Goal: Communication & Community: Ask a question

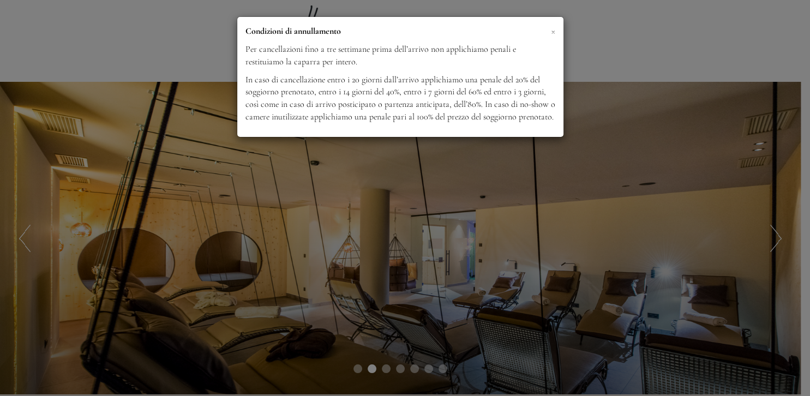
click at [554, 33] on span "×" at bounding box center [553, 31] width 4 height 14
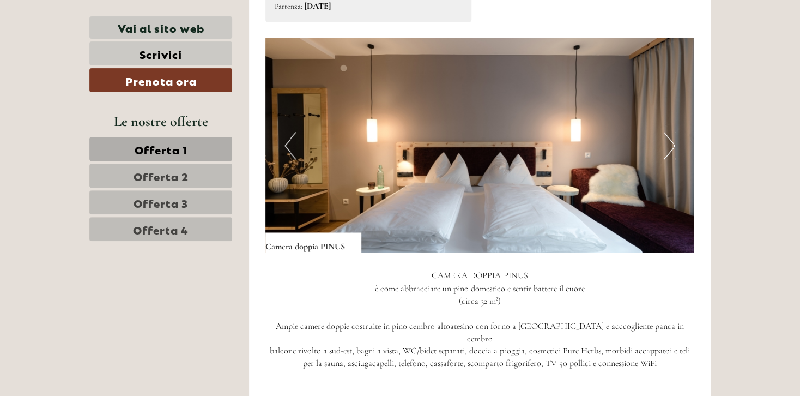
scroll to position [713, 0]
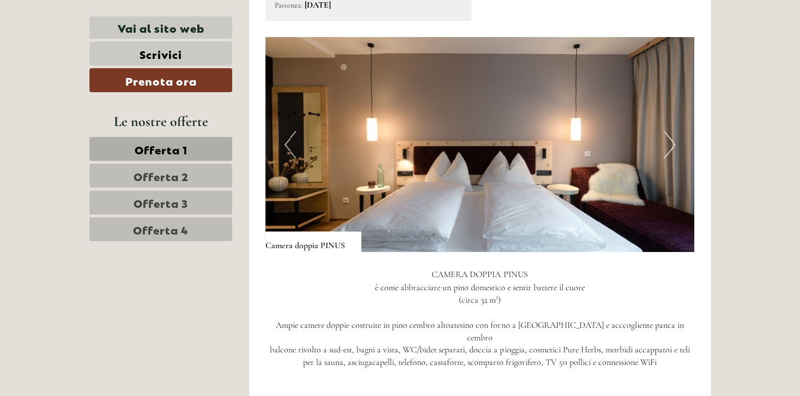
click at [662, 148] on img at bounding box center [481, 144] width 430 height 215
click at [673, 147] on button "Next" at bounding box center [669, 144] width 11 height 27
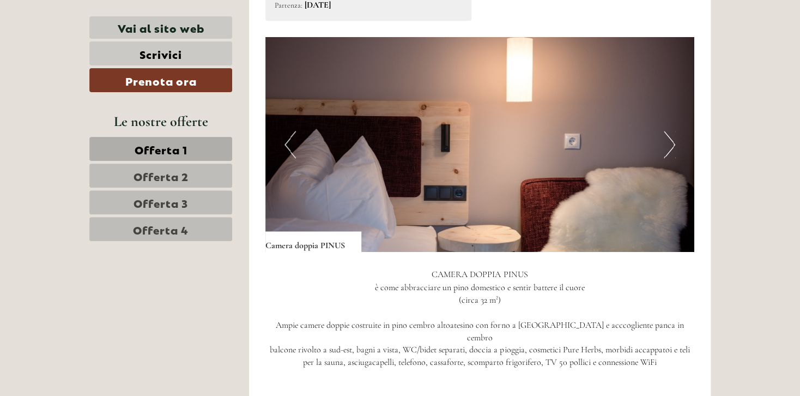
click at [673, 147] on button "Next" at bounding box center [669, 144] width 11 height 27
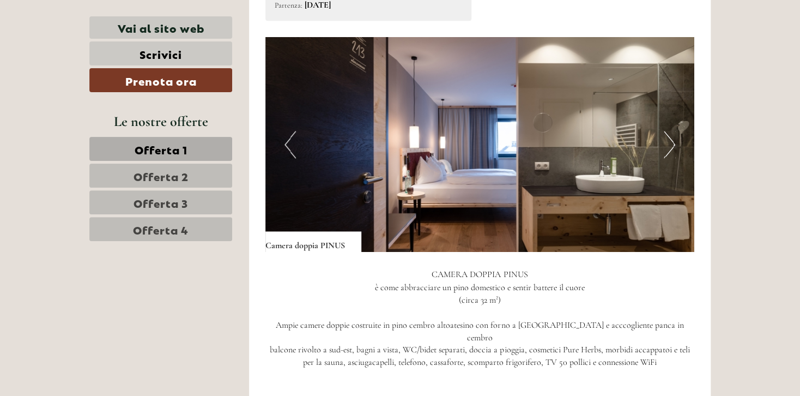
click at [673, 147] on button "Next" at bounding box center [669, 144] width 11 height 27
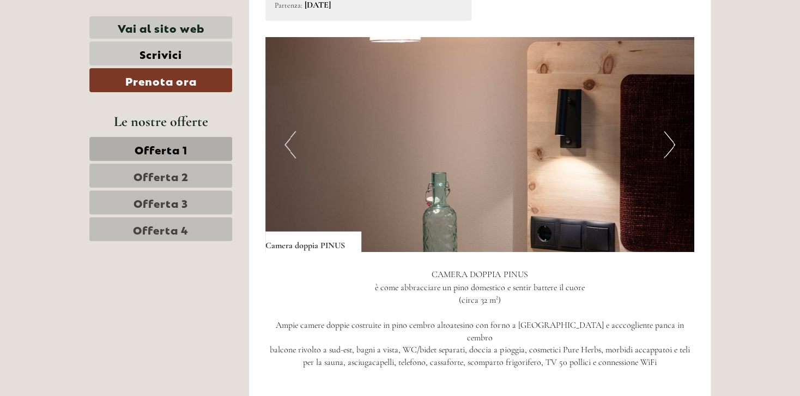
click at [673, 147] on button "Next" at bounding box center [669, 144] width 11 height 27
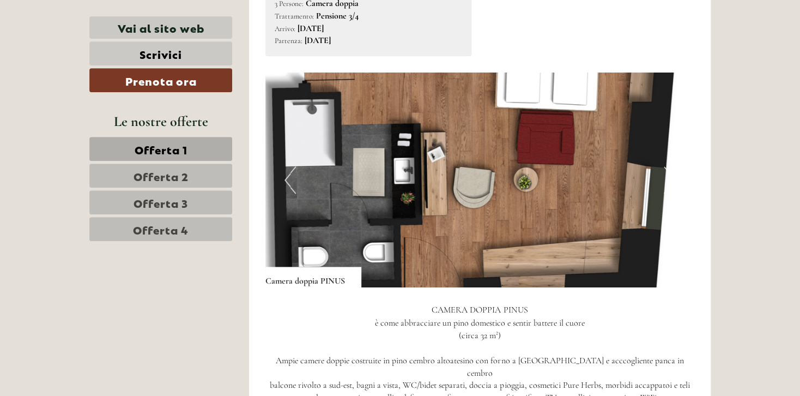
scroll to position [673, 0]
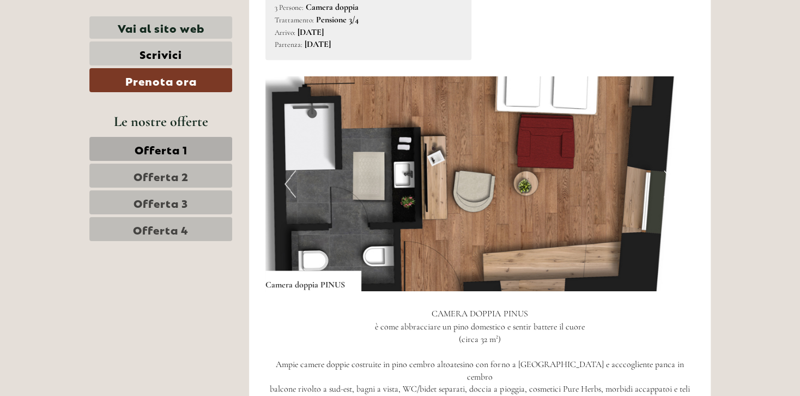
click at [430, 113] on img at bounding box center [481, 183] width 430 height 215
click at [459, 157] on img at bounding box center [481, 183] width 430 height 215
click at [406, 90] on img at bounding box center [481, 183] width 430 height 215
click at [310, 286] on div "Camera doppia PINUS" at bounding box center [314, 280] width 96 height 21
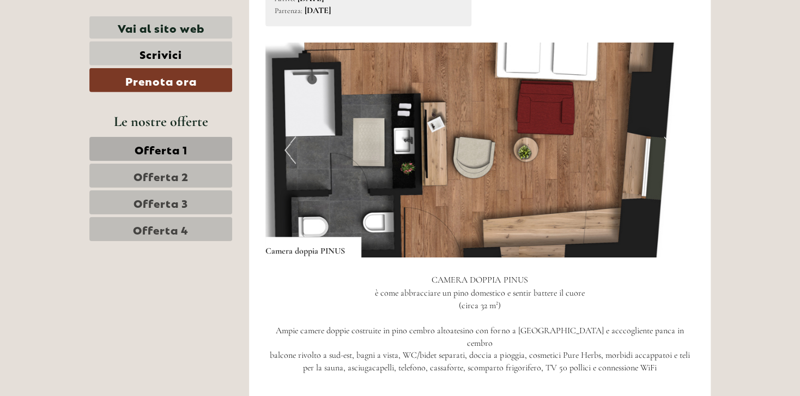
scroll to position [705, 0]
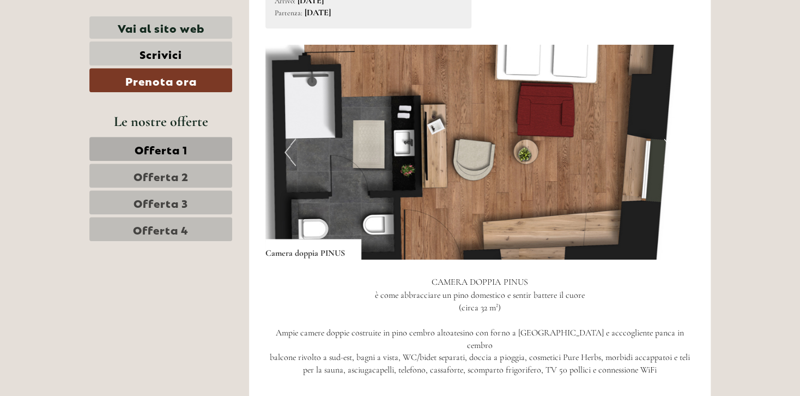
click at [652, 120] on img at bounding box center [481, 152] width 430 height 215
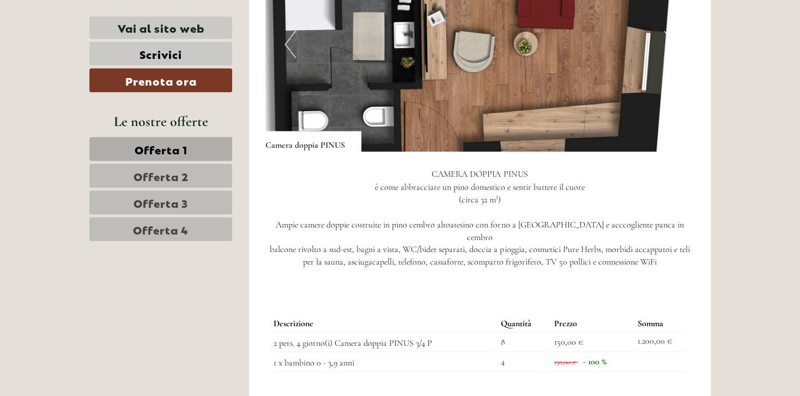
scroll to position [813, 0]
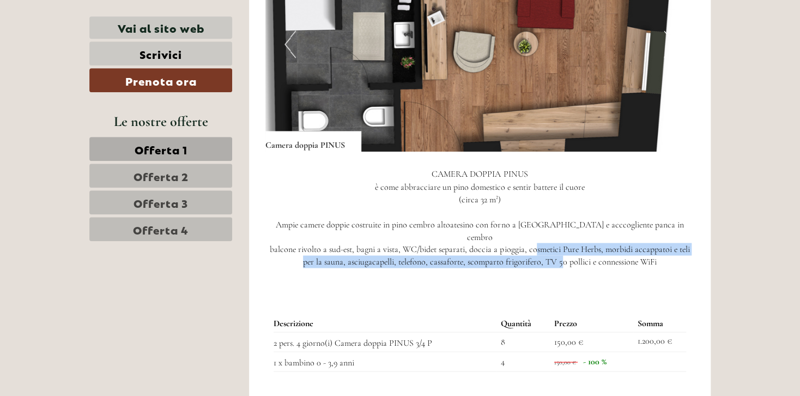
drag, startPoint x: 537, startPoint y: 238, endPoint x: 564, endPoint y: 243, distance: 27.7
click at [564, 243] on p "CAMERA DOPPIA PINUS è come abbracciare un pino domestico e sentir battere il cu…" at bounding box center [481, 218] width 430 height 100
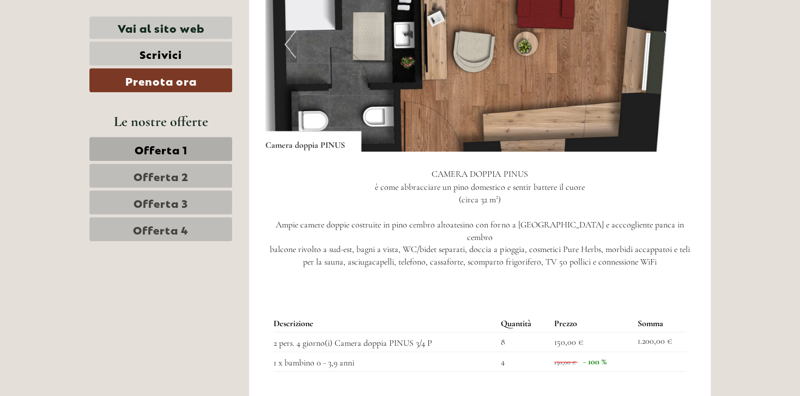
click at [564, 243] on p "CAMERA DOPPIA PINUS è come abbracciare un pino domestico e sentir battere il cu…" at bounding box center [481, 218] width 430 height 100
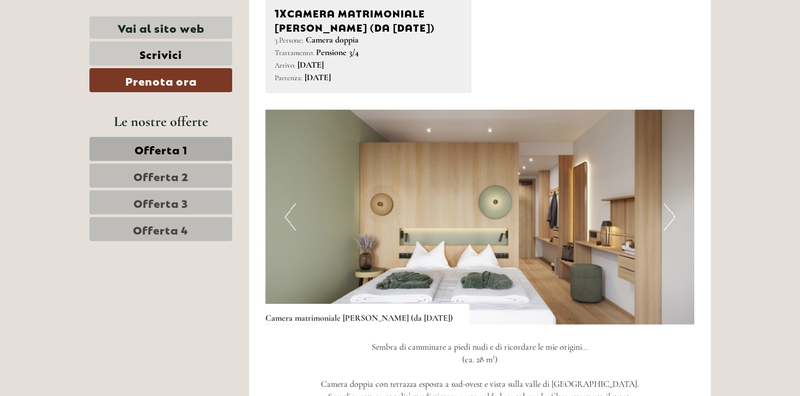
scroll to position [1398, 0]
click at [673, 207] on button "Next" at bounding box center [669, 216] width 11 height 27
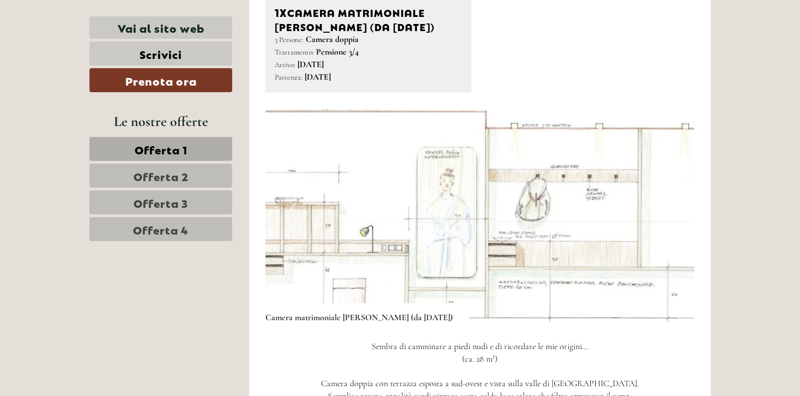
click at [673, 207] on button "Next" at bounding box center [669, 216] width 11 height 27
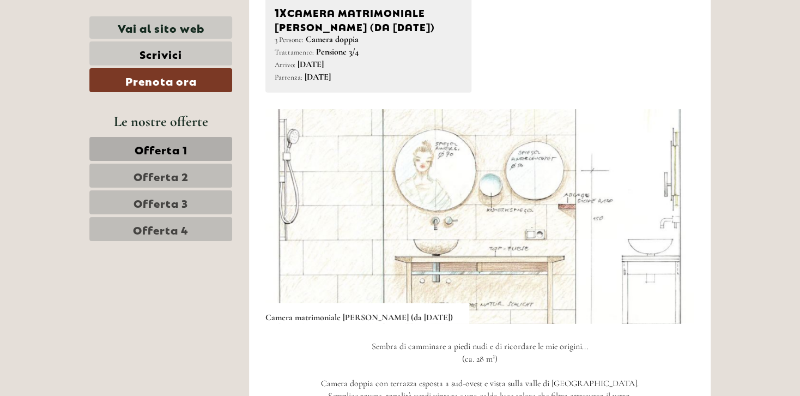
click at [673, 207] on button "Next" at bounding box center [669, 216] width 11 height 27
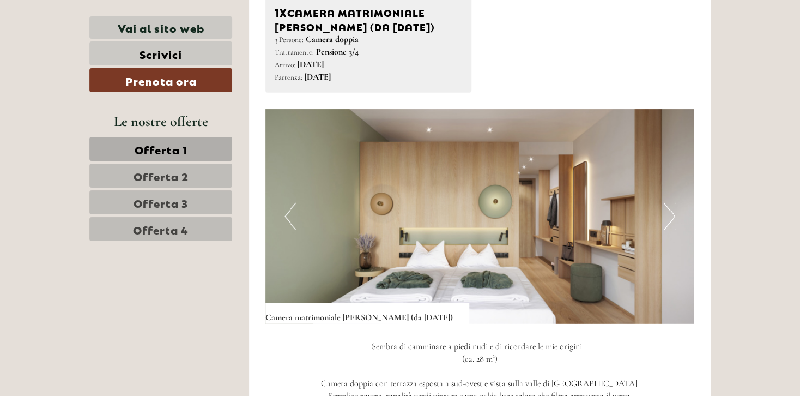
click at [673, 207] on button "Next" at bounding box center [669, 216] width 11 height 27
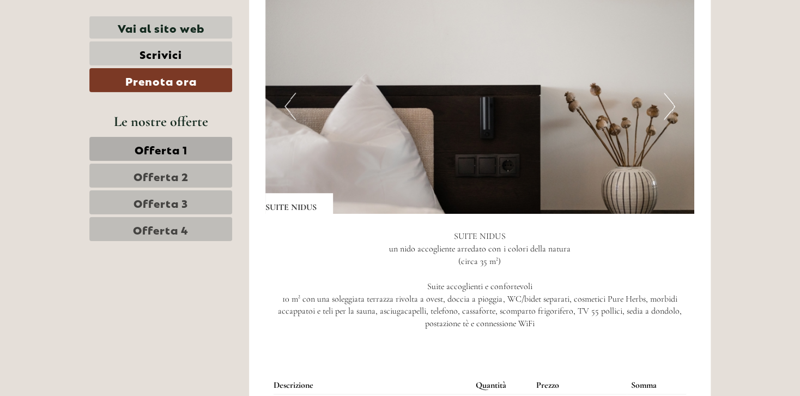
scroll to position [2250, 0]
click at [667, 93] on button "Next" at bounding box center [669, 106] width 11 height 27
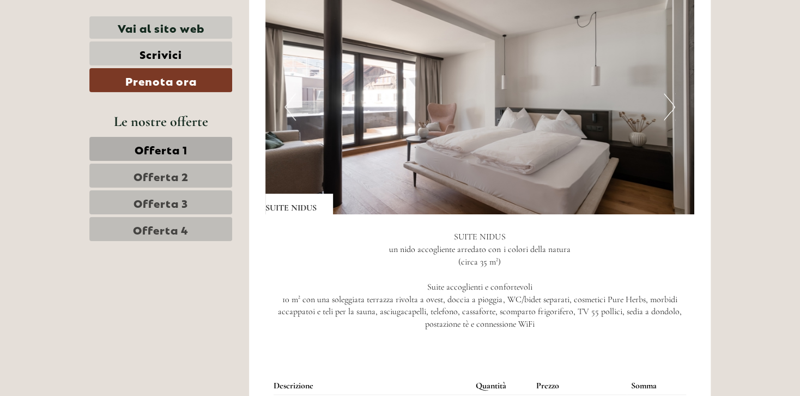
click at [667, 93] on button "Next" at bounding box center [669, 106] width 11 height 27
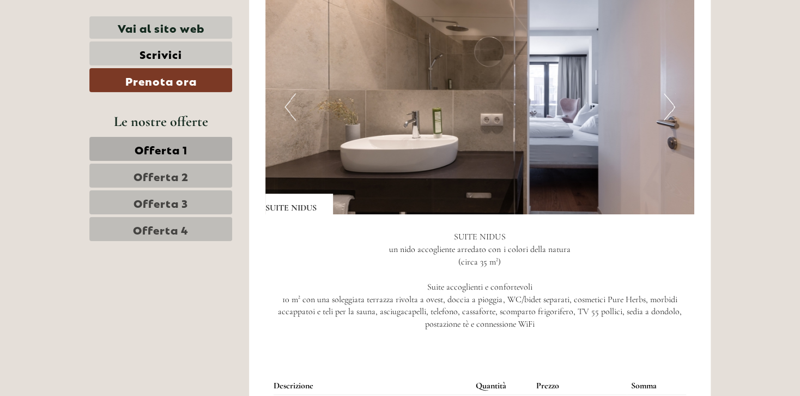
click at [667, 93] on button "Next" at bounding box center [669, 106] width 11 height 27
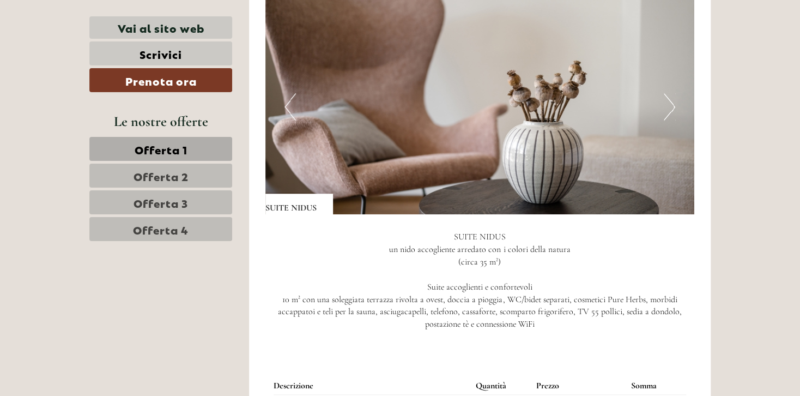
click at [667, 93] on button "Next" at bounding box center [669, 106] width 11 height 27
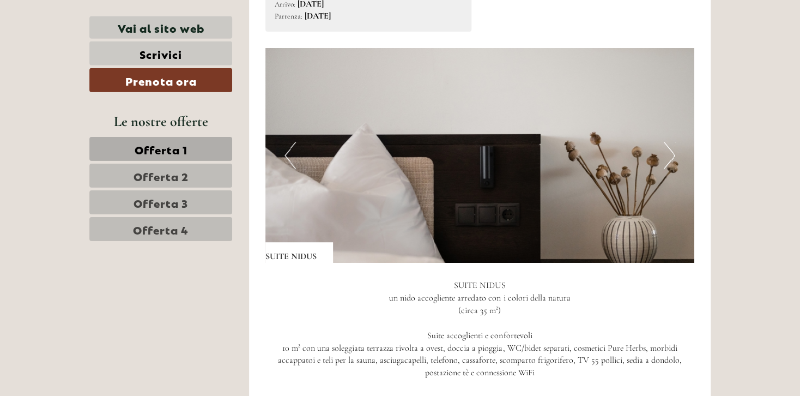
scroll to position [2201, 0]
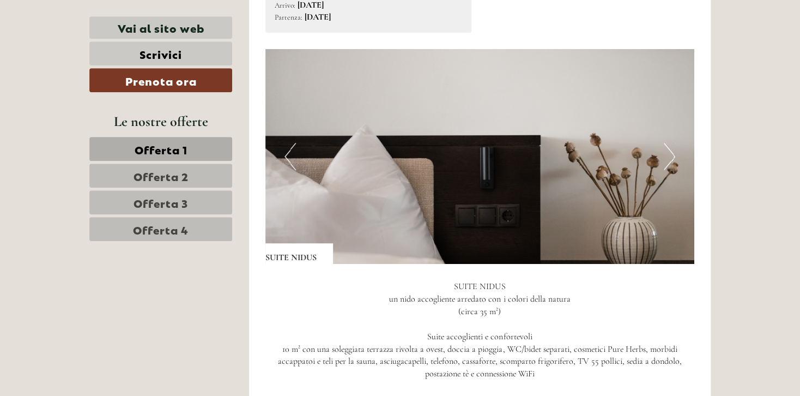
click at [671, 143] on button "Next" at bounding box center [669, 156] width 11 height 27
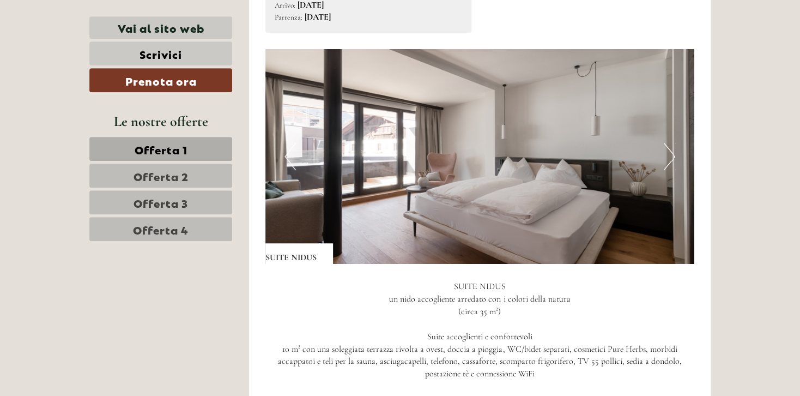
click at [671, 143] on button "Next" at bounding box center [669, 156] width 11 height 27
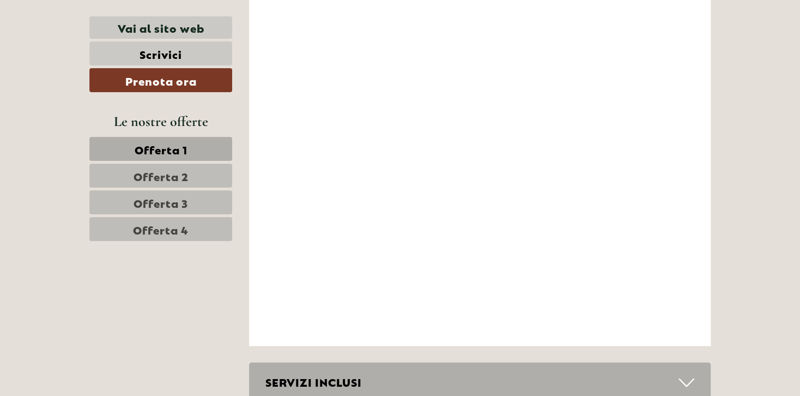
scroll to position [4659, 0]
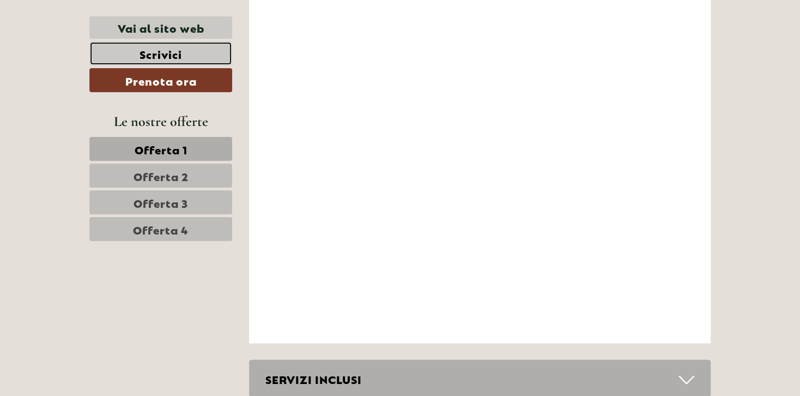
click at [145, 54] on link "Scrivici" at bounding box center [160, 53] width 143 height 24
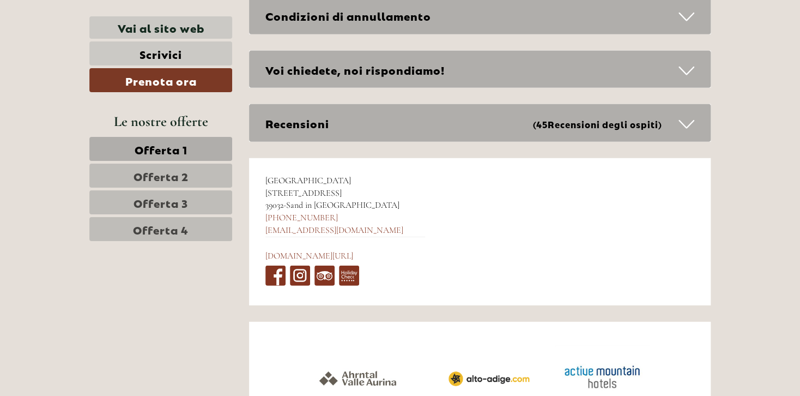
scroll to position [5468, 0]
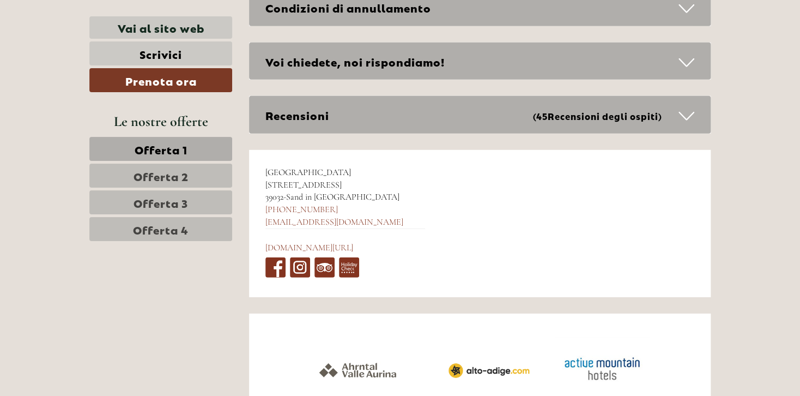
click at [644, 46] on div "Voi chiedete, noi rispondiamo!" at bounding box center [480, 62] width 462 height 38
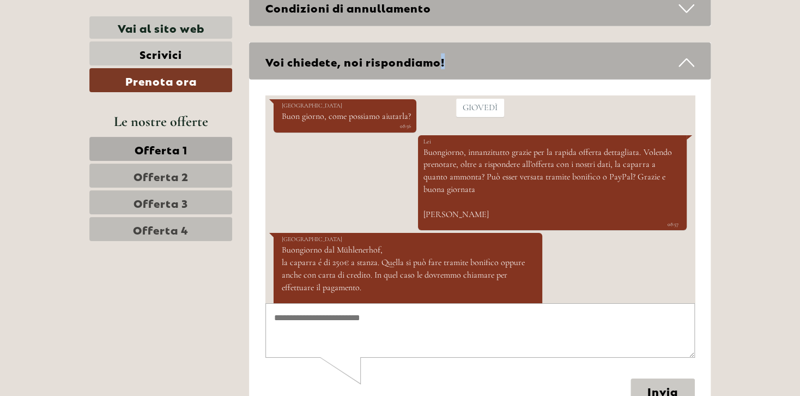
click at [644, 46] on div "Voi chiedete, noi rispondiamo!" at bounding box center [480, 62] width 462 height 38
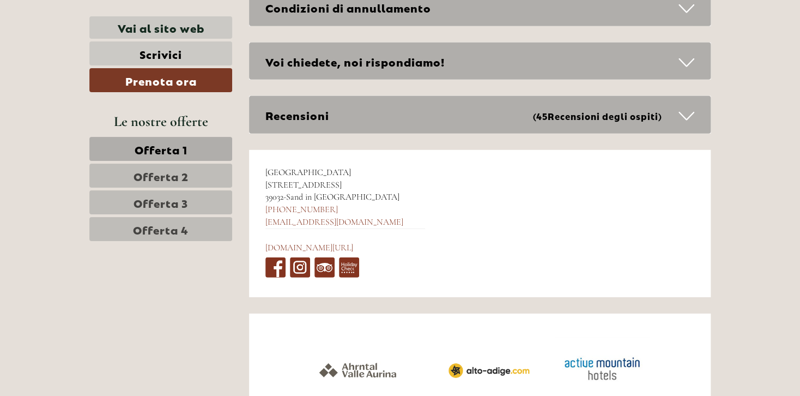
click at [644, 46] on div "Voi chiedete, noi rispondiamo!" at bounding box center [480, 62] width 462 height 38
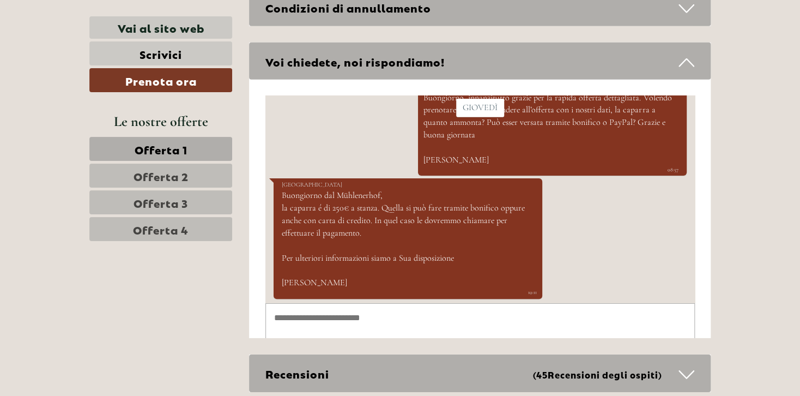
scroll to position [86, 0]
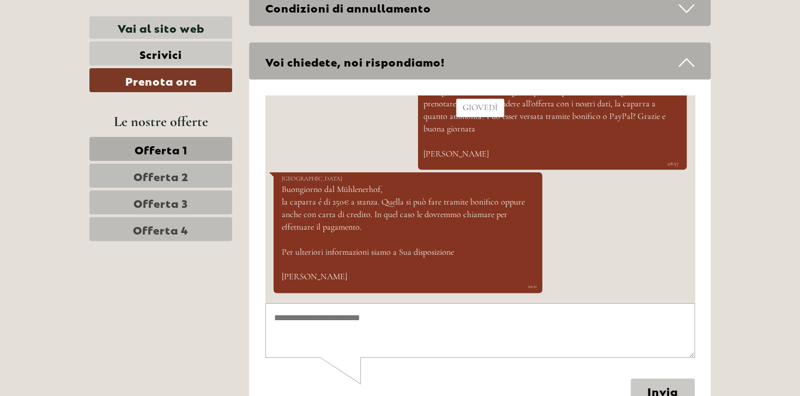
click at [417, 321] on textarea at bounding box center [480, 330] width 430 height 55
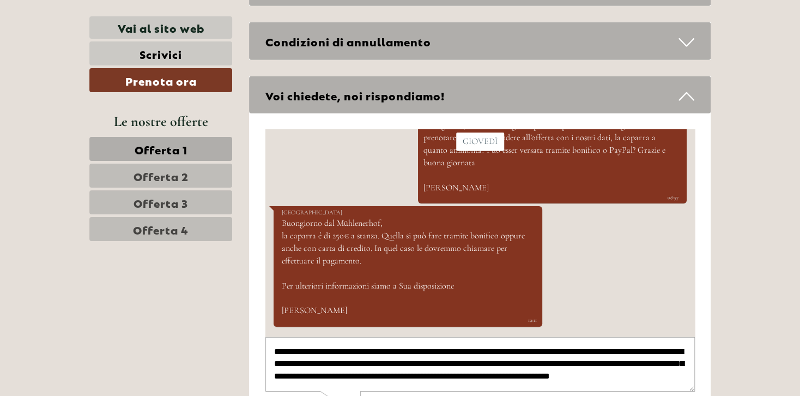
click at [459, 349] on textarea "**********" at bounding box center [480, 364] width 430 height 55
click at [566, 373] on textarea "**********" at bounding box center [480, 364] width 430 height 55
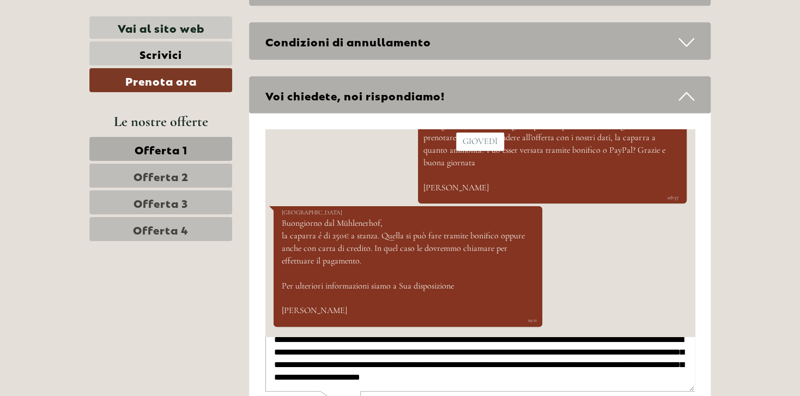
scroll to position [5462, 0]
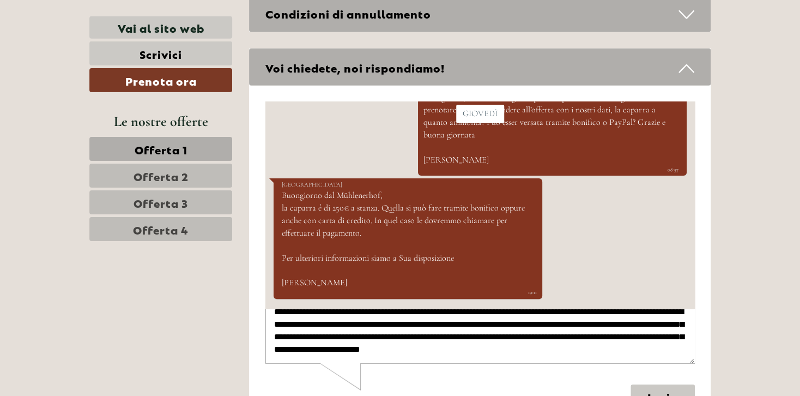
type textarea "**********"
click at [658, 395] on button "Invia" at bounding box center [662, 396] width 64 height 24
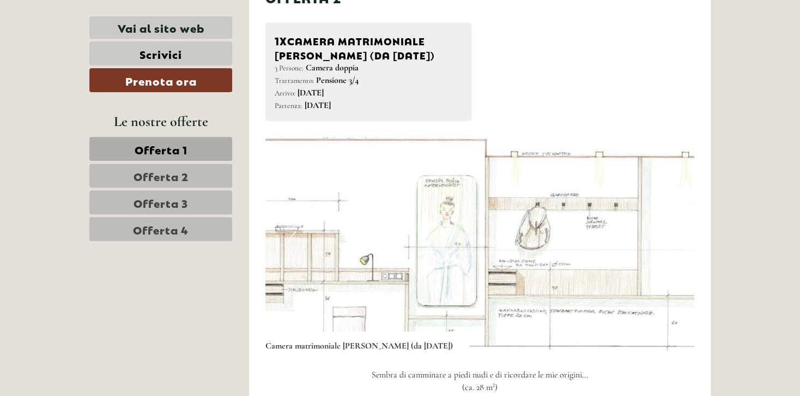
scroll to position [1369, 0]
click at [648, 231] on img at bounding box center [481, 245] width 430 height 215
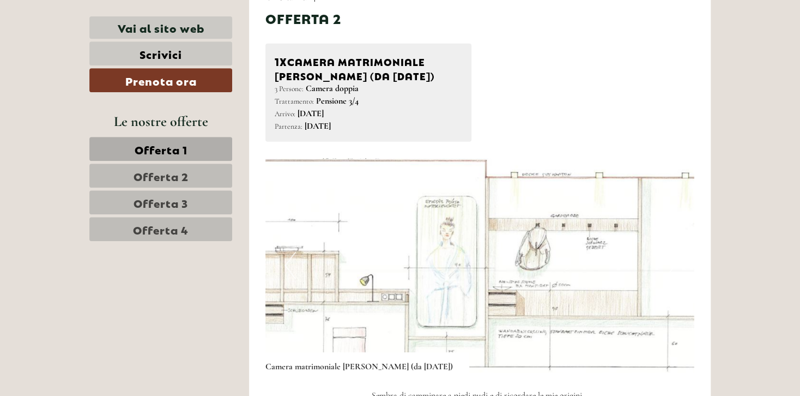
click at [568, 210] on img at bounding box center [481, 265] width 430 height 215
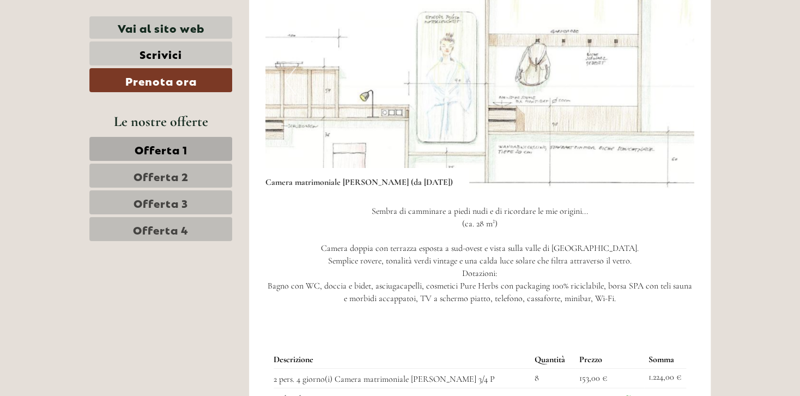
scroll to position [1534, 0]
click at [163, 174] on span "Offerta 2" at bounding box center [161, 175] width 55 height 15
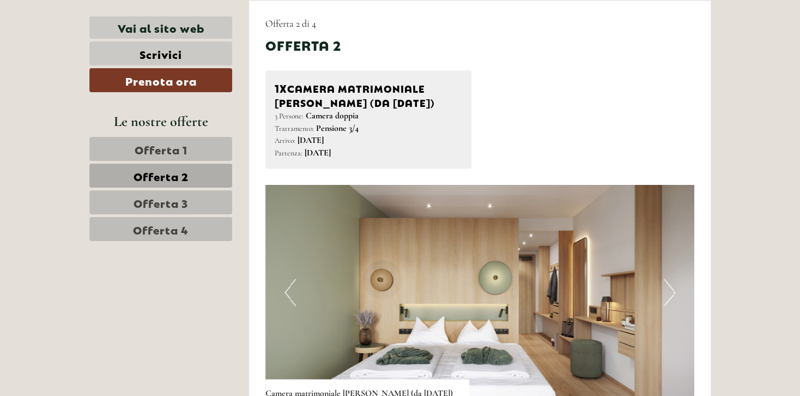
click at [668, 304] on button "Next" at bounding box center [669, 292] width 11 height 27
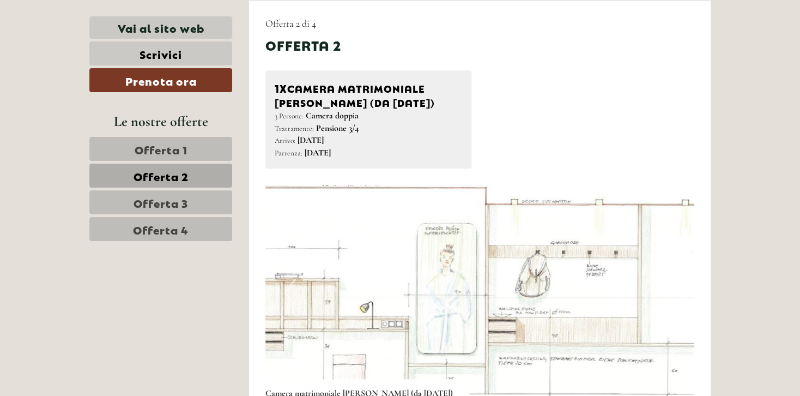
click at [386, 254] on img at bounding box center [481, 292] width 430 height 215
click at [298, 294] on img at bounding box center [481, 292] width 430 height 215
click at [288, 290] on button "Previous" at bounding box center [290, 292] width 11 height 27
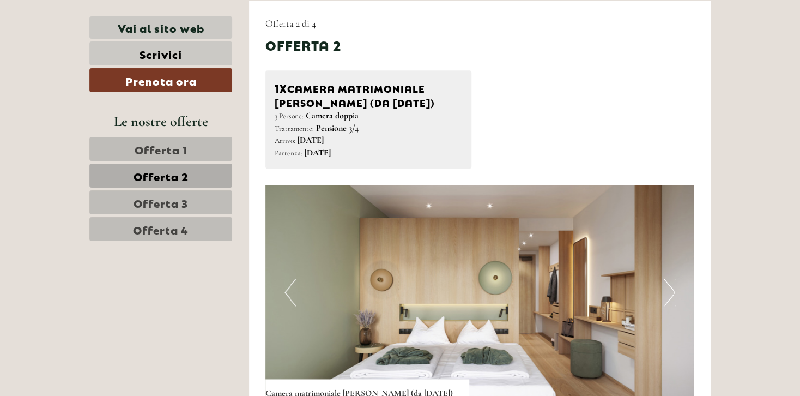
click at [288, 290] on button "Previous" at bounding box center [290, 292] width 11 height 27
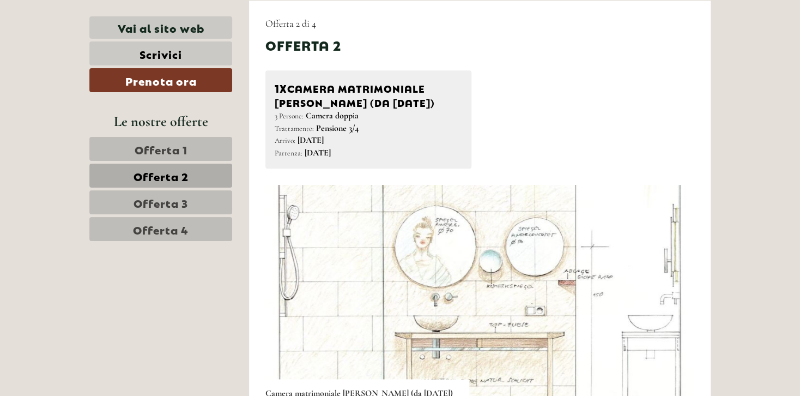
click at [288, 290] on button "Previous" at bounding box center [290, 292] width 11 height 27
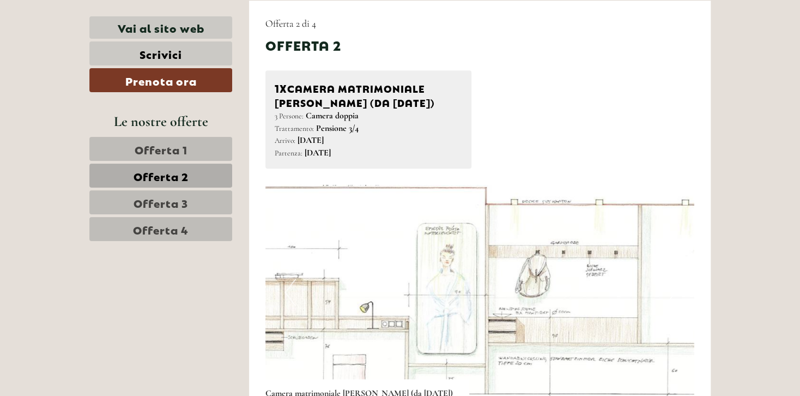
click at [288, 290] on button "Previous" at bounding box center [290, 292] width 11 height 27
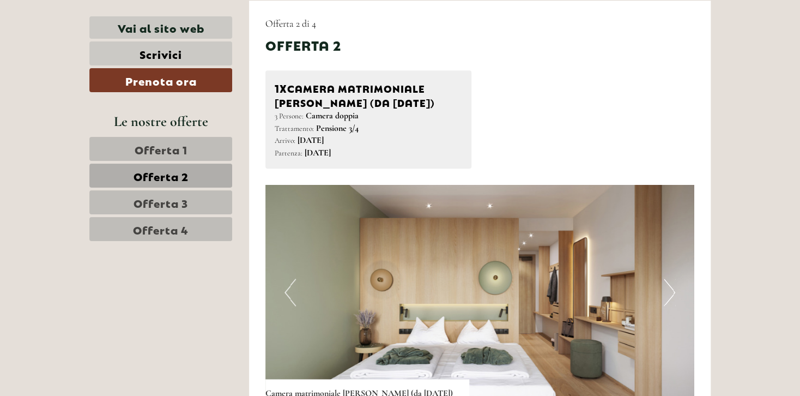
click at [288, 290] on button "Previous" at bounding box center [290, 292] width 11 height 27
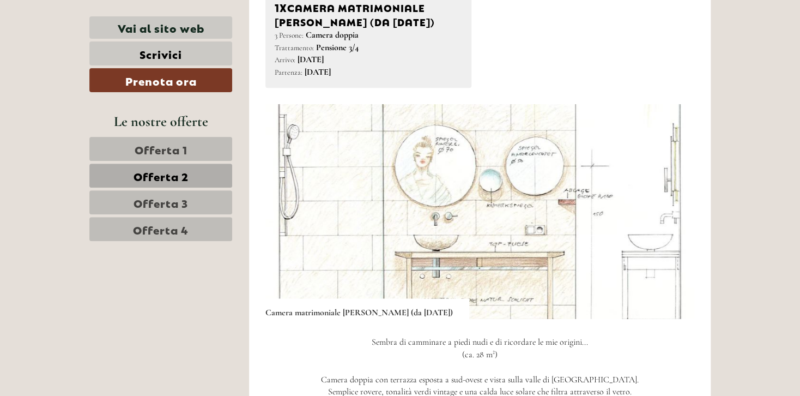
scroll to position [660, 0]
